Goal: Check status

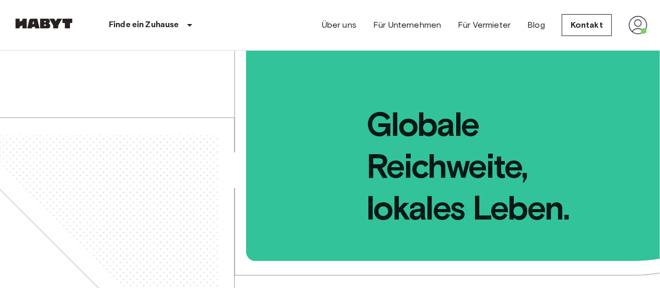
click at [642, 29] on img at bounding box center [638, 25] width 19 height 19
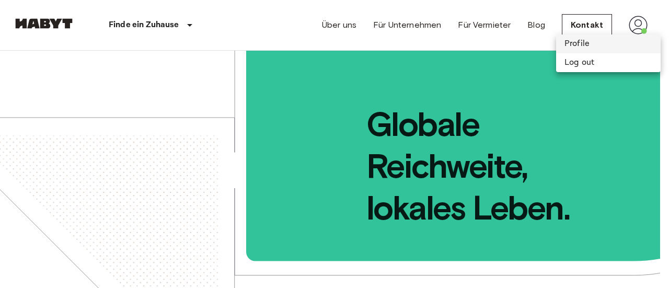
click at [591, 44] on li "Profile" at bounding box center [608, 44] width 105 height 19
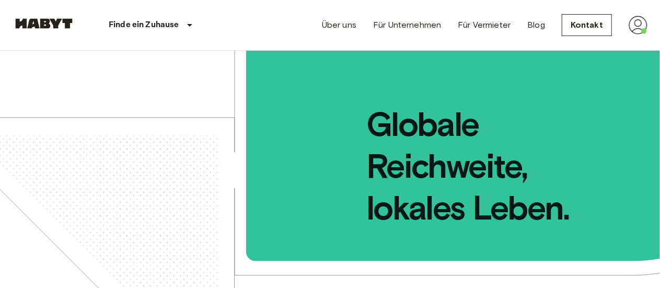
click at [638, 27] on img at bounding box center [638, 25] width 19 height 19
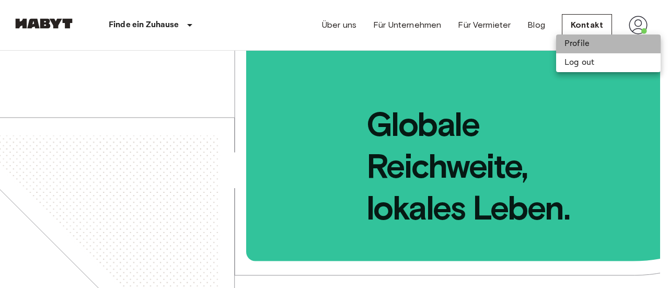
click at [605, 45] on li "Profile" at bounding box center [608, 44] width 105 height 19
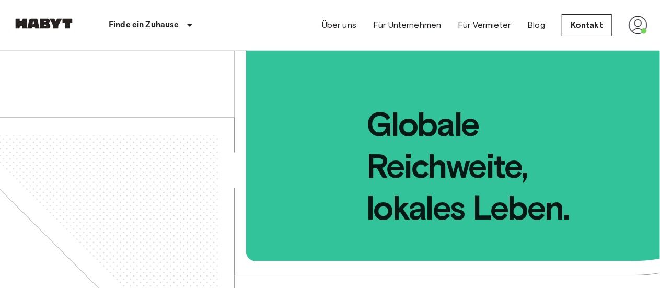
click at [653, 25] on nav "Finde ein Zuhause Europa Amsterdam Berlin Brüssel Köln Dusseldorf Frankfurt Gra…" at bounding box center [330, 25] width 660 height 50
click at [627, 27] on div "Über uns Für Unternehmen Für Vermieter Blog Kontakt" at bounding box center [485, 25] width 326 height 50
click at [637, 30] on img at bounding box center [638, 25] width 19 height 19
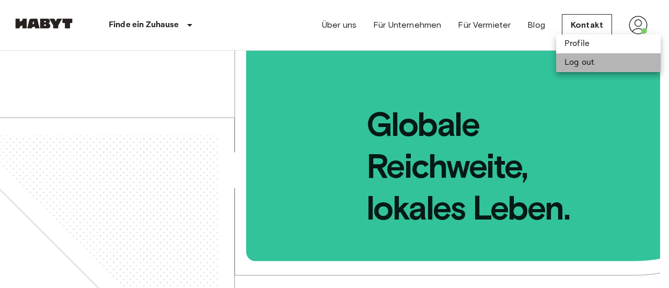
click at [616, 61] on li "Log out" at bounding box center [608, 62] width 105 height 19
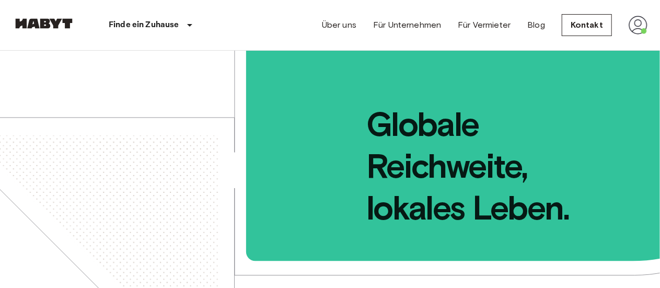
click at [415, 36] on div "Über uns Für Unternehmen Für Vermieter Blog Kontakt" at bounding box center [485, 25] width 326 height 50
click at [634, 27] on img at bounding box center [638, 25] width 19 height 19
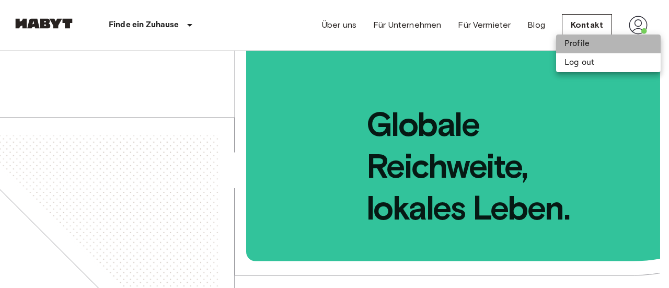
click at [601, 45] on li "Profile" at bounding box center [608, 44] width 105 height 19
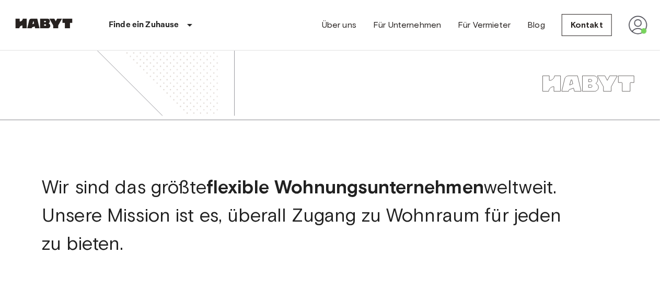
scroll to position [314, 0]
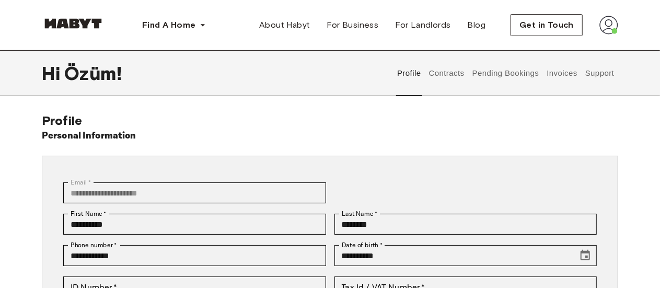
click at [562, 72] on button "Invoices" at bounding box center [562, 73] width 33 height 46
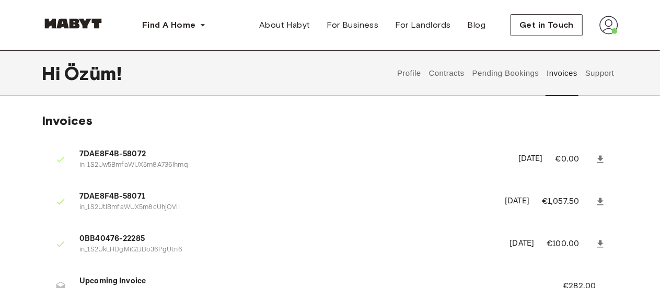
click at [498, 73] on button "Pending Bookings" at bounding box center [506, 73] width 70 height 46
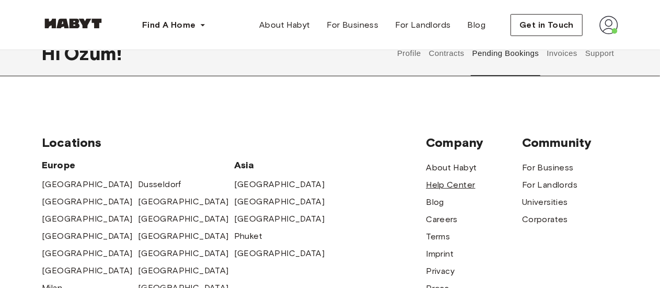
scroll to position [105, 0]
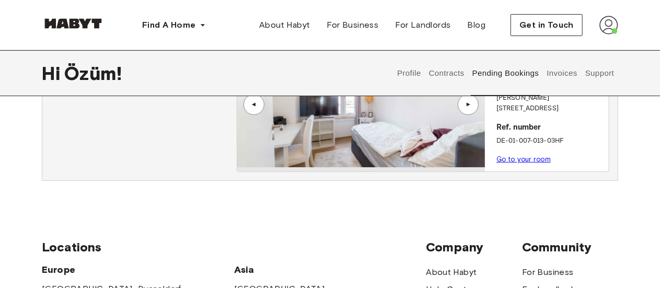
click at [524, 155] on link "Go to your room" at bounding box center [524, 159] width 54 height 8
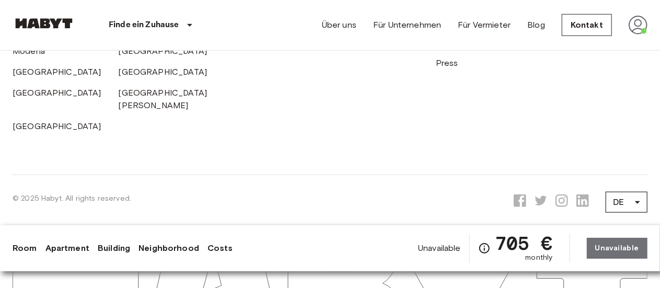
scroll to position [2480, 0]
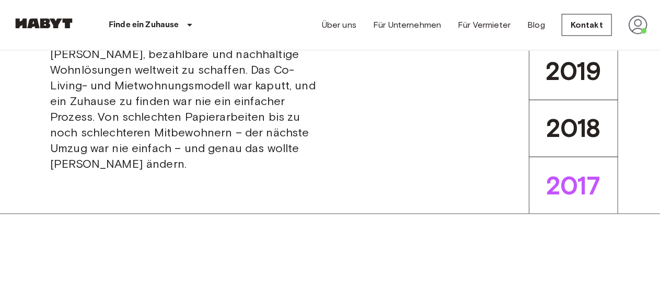
click at [634, 26] on img at bounding box center [638, 25] width 19 height 19
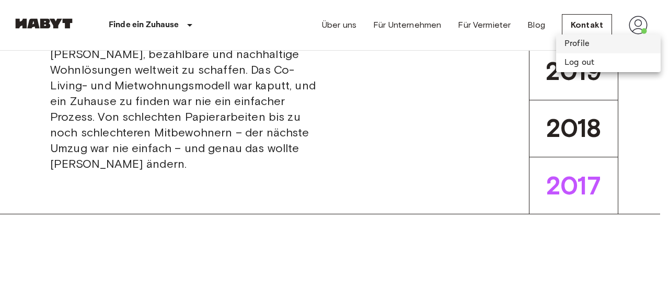
click at [589, 45] on li "Profile" at bounding box center [608, 44] width 105 height 19
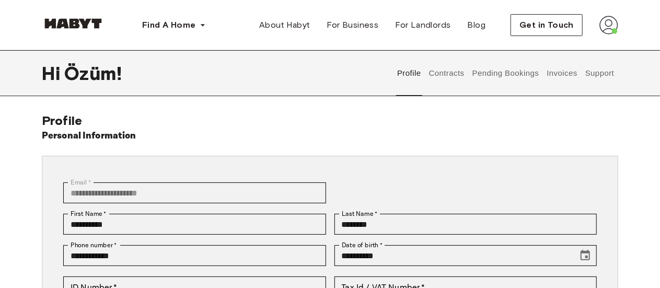
click at [488, 76] on button "Pending Bookings" at bounding box center [506, 73] width 70 height 46
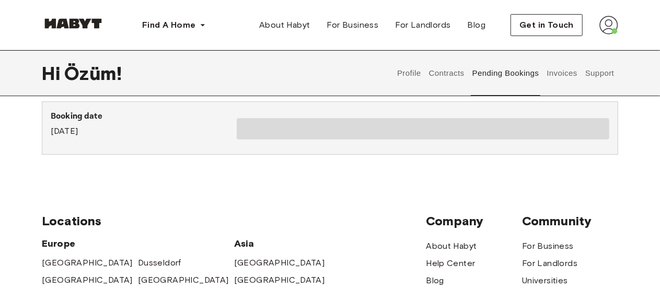
scroll to position [52, 0]
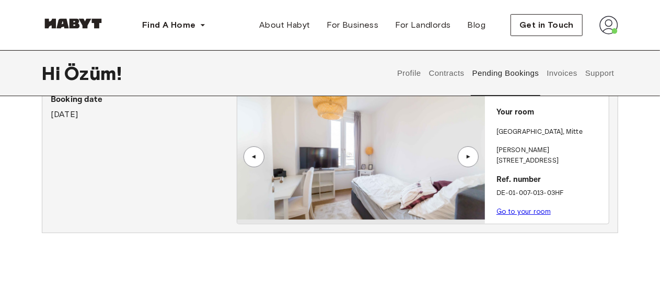
drag, startPoint x: 515, startPoint y: 105, endPoint x: 523, endPoint y: 151, distance: 46.7
click at [515, 106] on div "Your room BERLIN , Mitte Klara Franke Straße 12 Ref. number DE-01-007-013-03HF …" at bounding box center [547, 159] width 124 height 130
click at [516, 208] on link "Go to your room" at bounding box center [524, 212] width 54 height 8
